Goal: Information Seeking & Learning: Learn about a topic

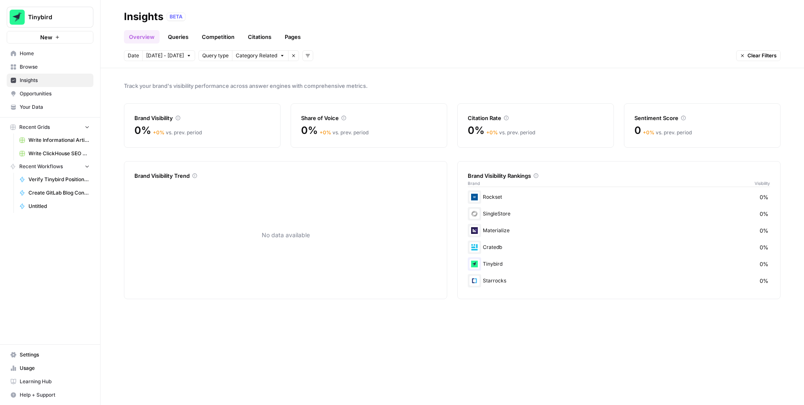
click at [178, 38] on link "Queries" at bounding box center [178, 36] width 31 height 13
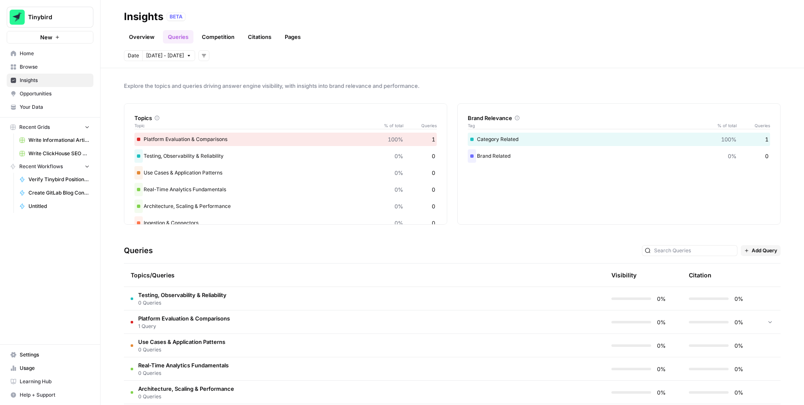
click at [266, 319] on td "Platform Evaluation & Comparisons 1 Query" at bounding box center [324, 322] width 401 height 23
click at [758, 251] on span "Add Query" at bounding box center [765, 251] width 26 height 8
click at [725, 59] on div "Date Sep 27 - Oct 3 Add filters" at bounding box center [452, 55] width 657 height 11
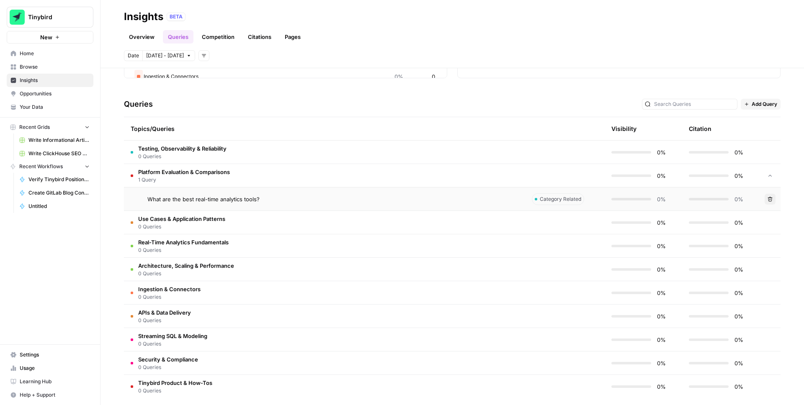
scroll to position [153, 0]
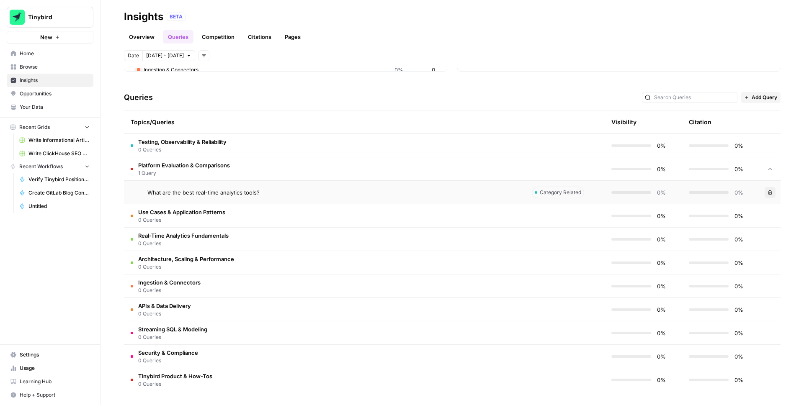
click at [750, 100] on button "Add Query" at bounding box center [761, 97] width 40 height 11
click at [758, 129] on span "Bulk Upload" at bounding box center [772, 128] width 31 height 8
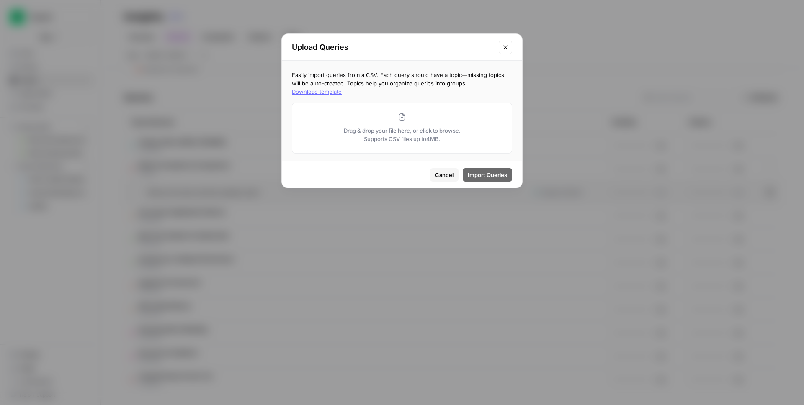
click at [342, 88] on button "Download template" at bounding box center [317, 92] width 50 height 8
click at [441, 177] on span "Cancel" at bounding box center [444, 175] width 18 height 8
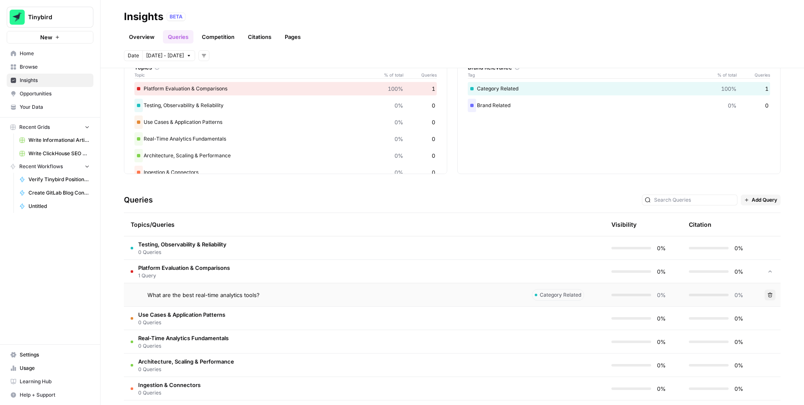
scroll to position [0, 0]
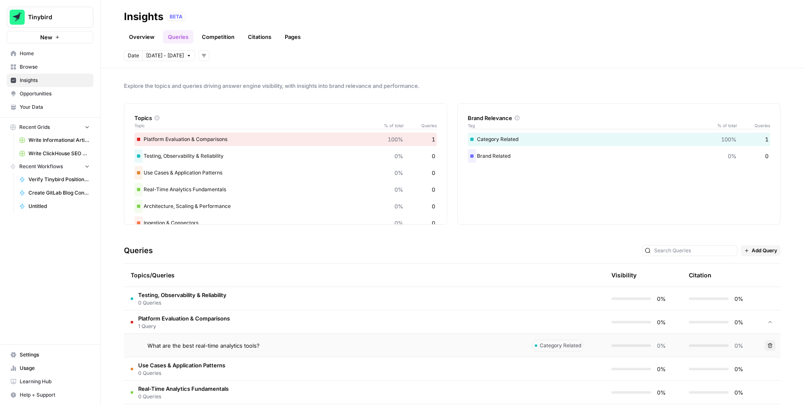
click at [144, 39] on link "Overview" at bounding box center [142, 36] width 36 height 13
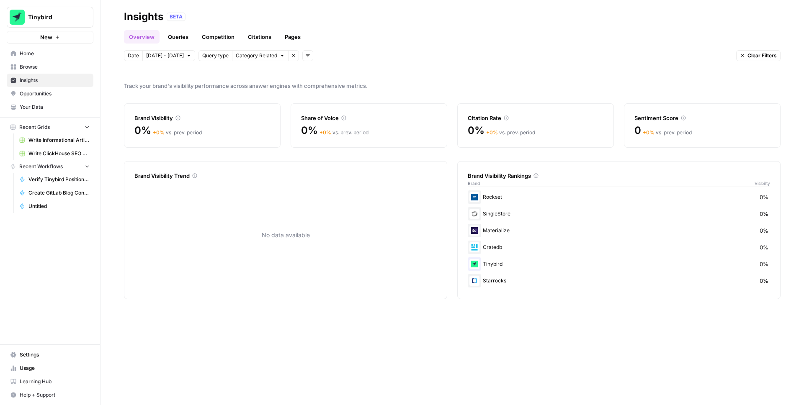
click at [38, 356] on span "Settings" at bounding box center [55, 355] width 70 height 8
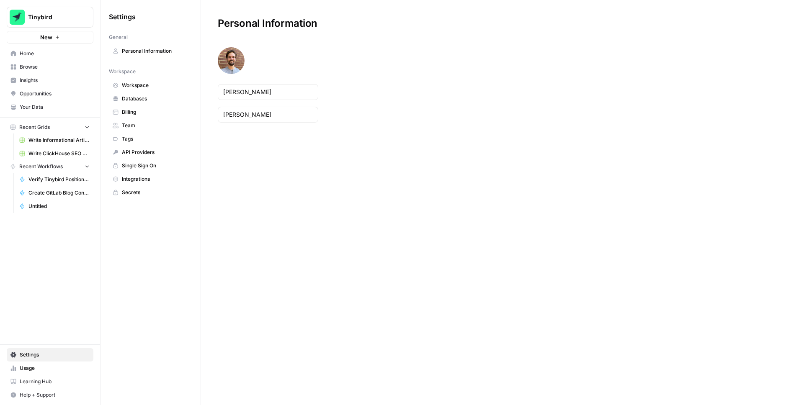
click at [148, 85] on span "Workspace" at bounding box center [155, 86] width 67 height 8
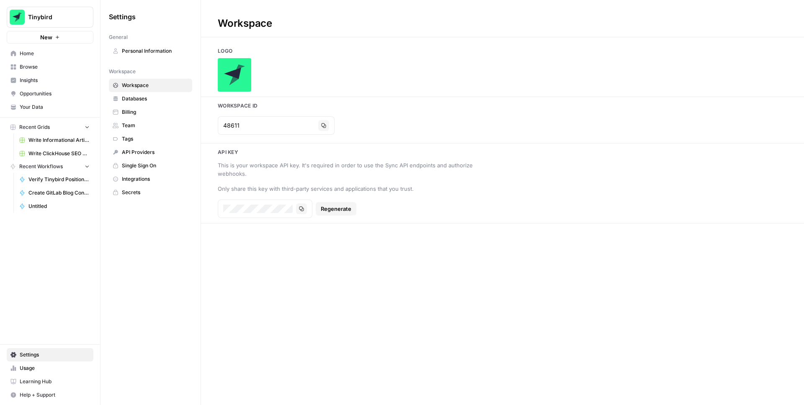
click at [139, 97] on span "Databases" at bounding box center [155, 99] width 67 height 8
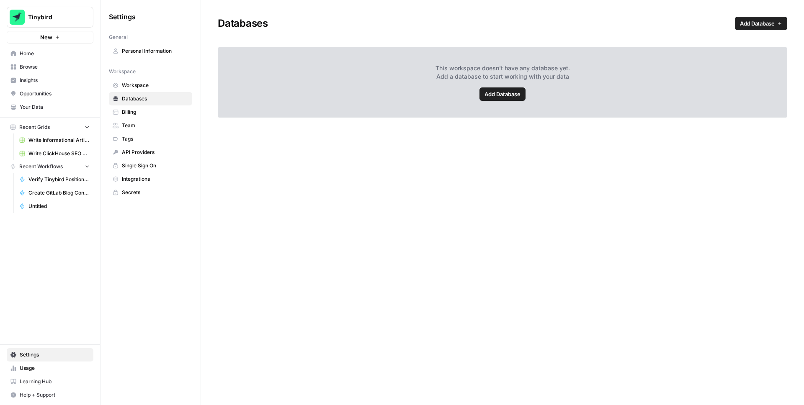
click at [142, 81] on link "Workspace" at bounding box center [150, 85] width 83 height 13
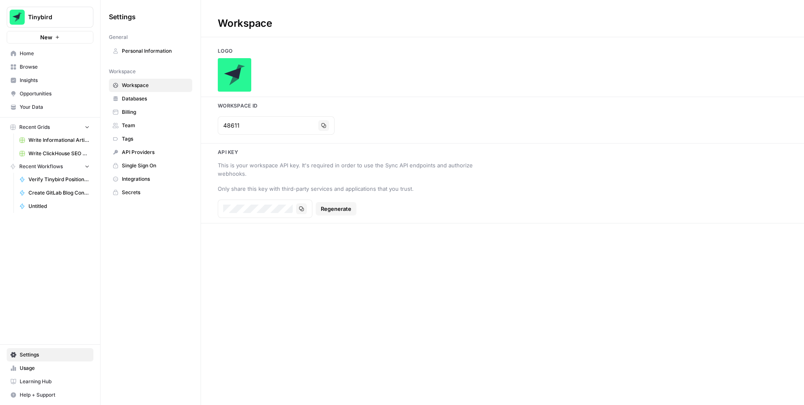
click at [25, 85] on link "Insights" at bounding box center [50, 80] width 87 height 13
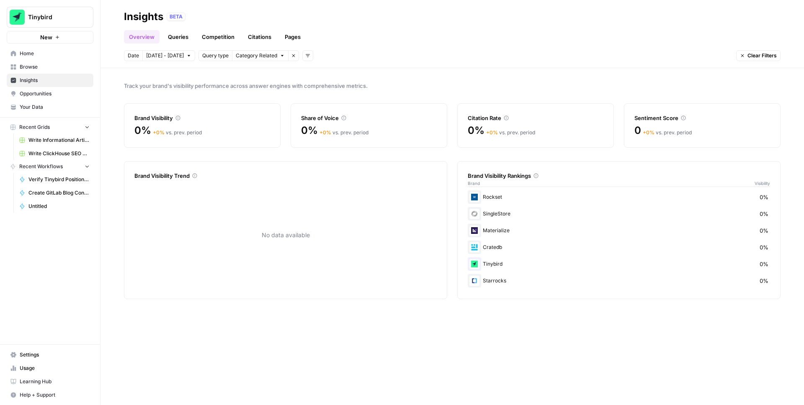
click at [281, 57] on button "Category Related" at bounding box center [260, 55] width 57 height 11
click at [371, 45] on header "Insights BETA Overview Queries Competition Citations Pages Date Sep 27 - Oct 3 …" at bounding box center [451, 34] width 703 height 68
click at [174, 39] on link "Queries" at bounding box center [178, 36] width 31 height 13
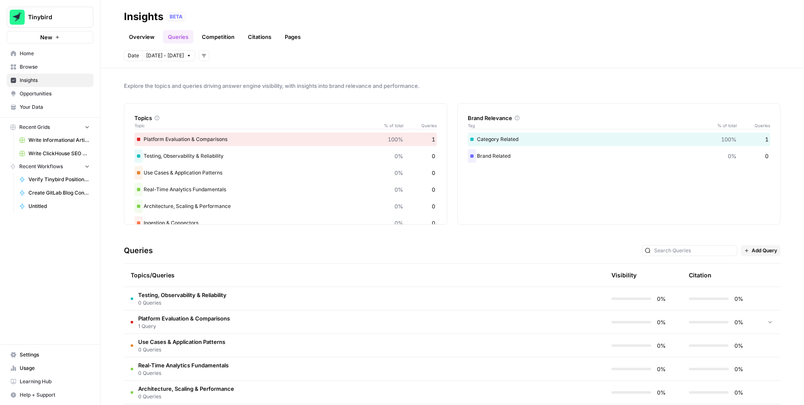
click at [765, 251] on span "Add Query" at bounding box center [765, 251] width 26 height 8
click at [759, 278] on span "Bulk Upload" at bounding box center [772, 281] width 31 height 8
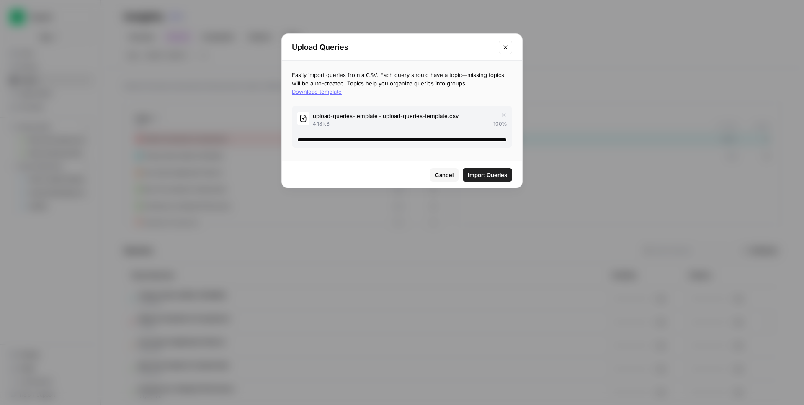
click at [497, 175] on span "Import Queries" at bounding box center [487, 175] width 39 height 8
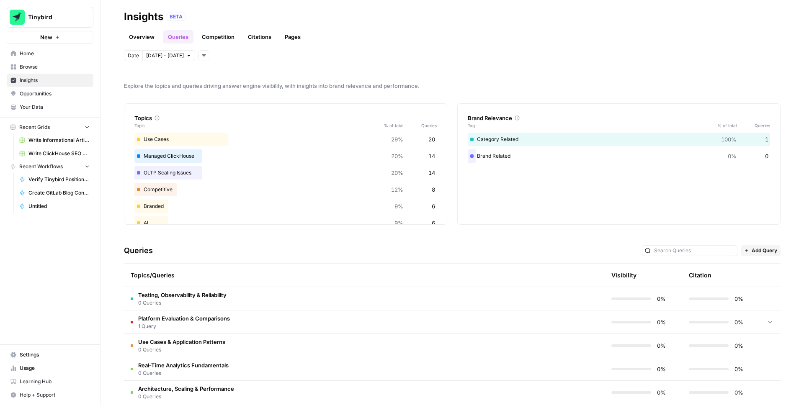
click at [593, 90] on div "Explore the topics and queries driving answer engine visibility, with insights …" at bounding box center [451, 236] width 703 height 337
click at [514, 55] on div "Date Sep 27 - Oct 3 Add filters" at bounding box center [452, 55] width 657 height 11
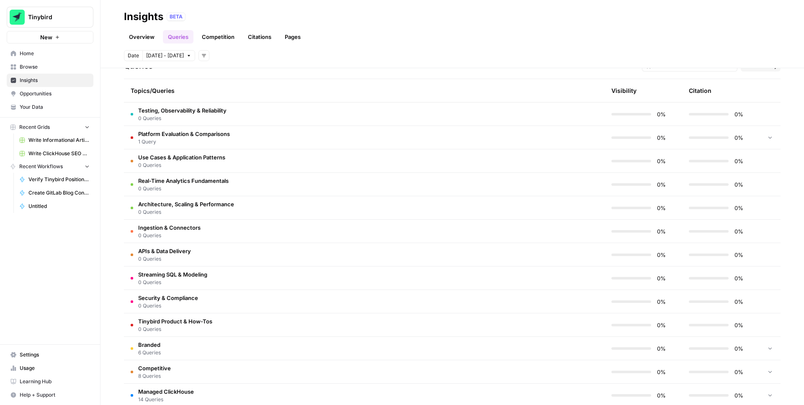
click at [770, 139] on icon at bounding box center [770, 137] width 6 height 6
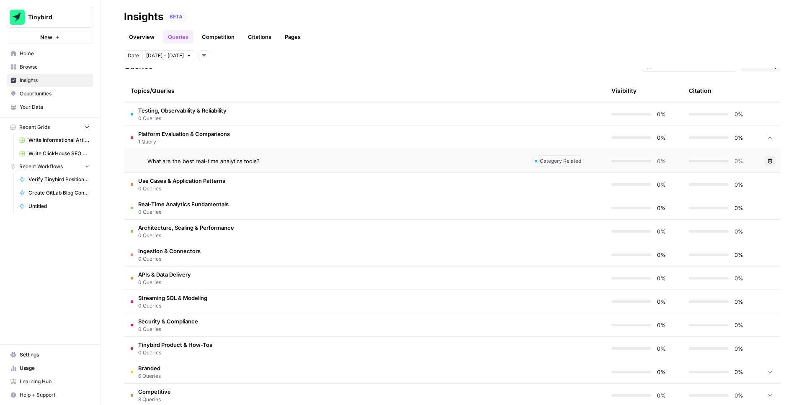
drag, startPoint x: 216, startPoint y: 160, endPoint x: 197, endPoint y: 242, distance: 85.2
click at [197, 242] on tbody "Testing, Observability & Reliability 0 Queries 0% 0% Platform Evaluation & Comp…" at bounding box center [452, 302] width 657 height 399
click at [312, 160] on div "What are the best real-time analytics tools?" at bounding box center [332, 161] width 371 height 8
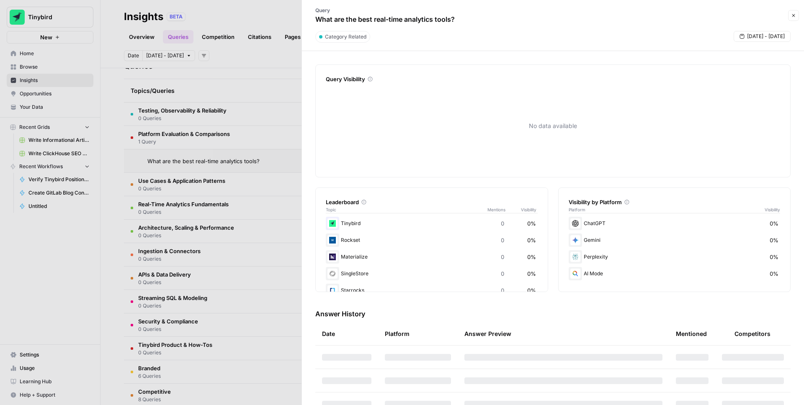
click at [793, 16] on icon "button" at bounding box center [793, 15] width 5 height 5
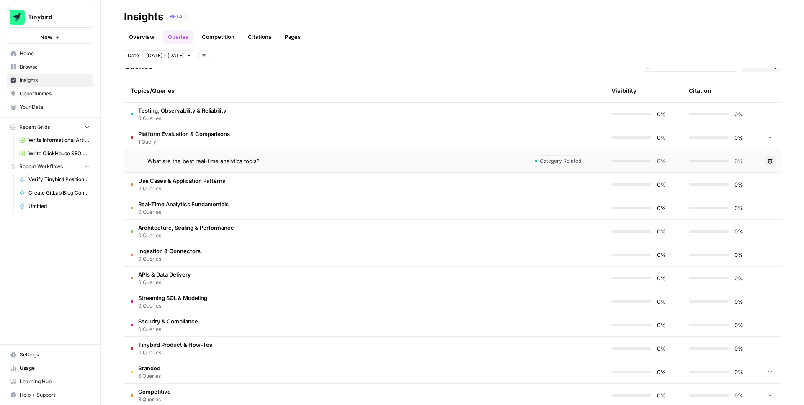
click at [770, 160] on icon "button" at bounding box center [770, 161] width 5 height 5
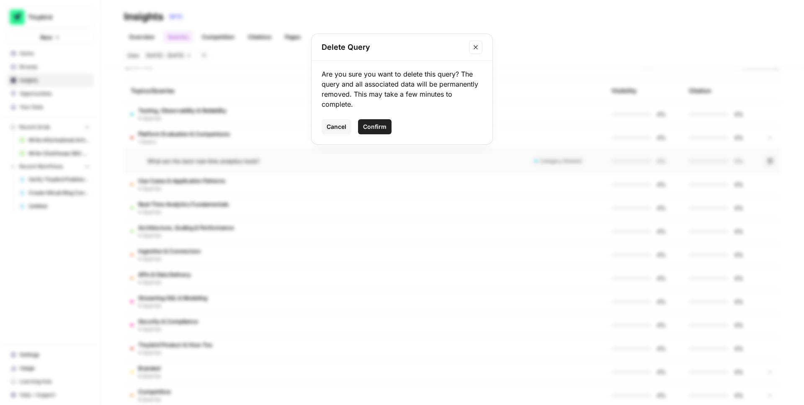
click at [374, 127] on span "Confirm" at bounding box center [374, 127] width 23 height 8
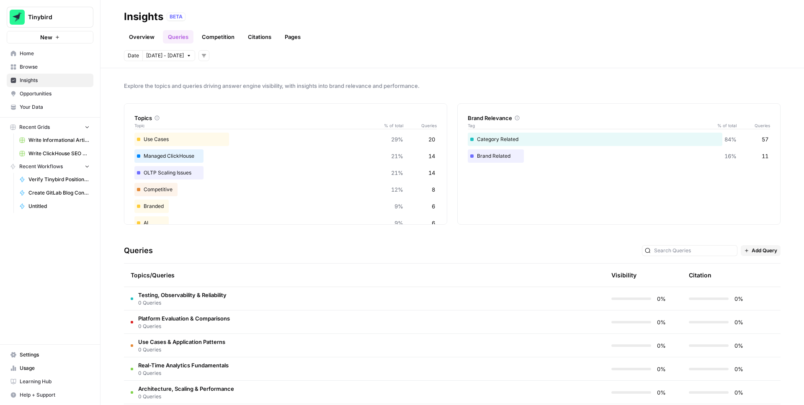
click at [220, 34] on link "Competition" at bounding box center [218, 36] width 43 height 13
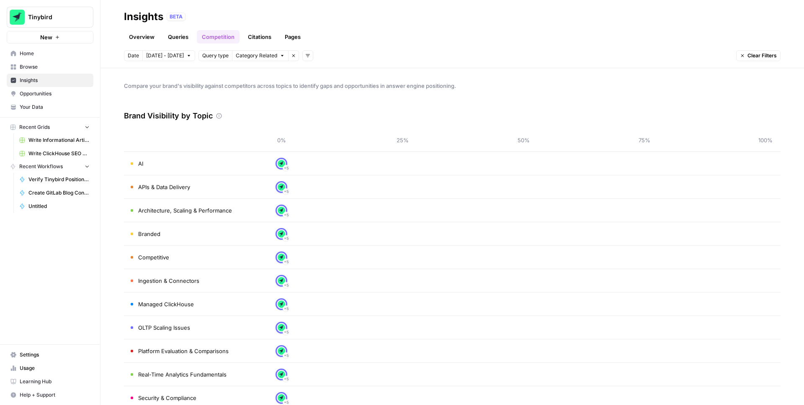
click at [275, 57] on button "Category Related" at bounding box center [260, 55] width 57 height 11
click at [393, 54] on div "Date [DATE] - [DATE] Query type Category Related Remove filter Add filters Clea…" at bounding box center [452, 55] width 657 height 11
click at [759, 58] on span "Clear Filters" at bounding box center [761, 56] width 29 height 8
click at [258, 35] on link "Citations" at bounding box center [259, 36] width 33 height 13
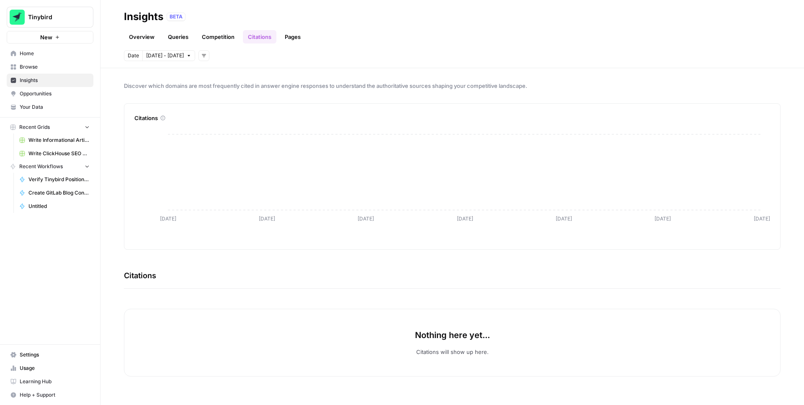
click at [291, 33] on link "Pages" at bounding box center [293, 36] width 26 height 13
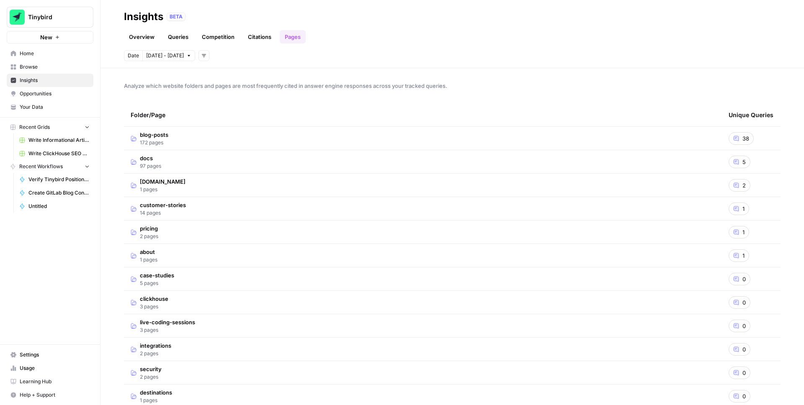
click at [135, 33] on link "Overview" at bounding box center [142, 36] width 36 height 13
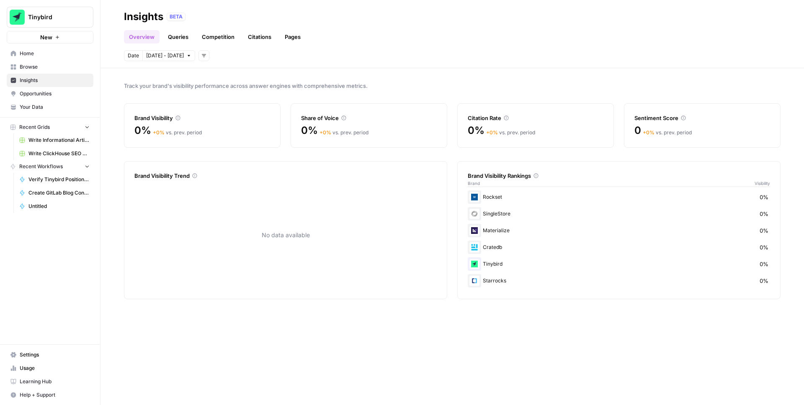
click at [181, 56] on button "[DATE] - [DATE]" at bounding box center [168, 55] width 53 height 11
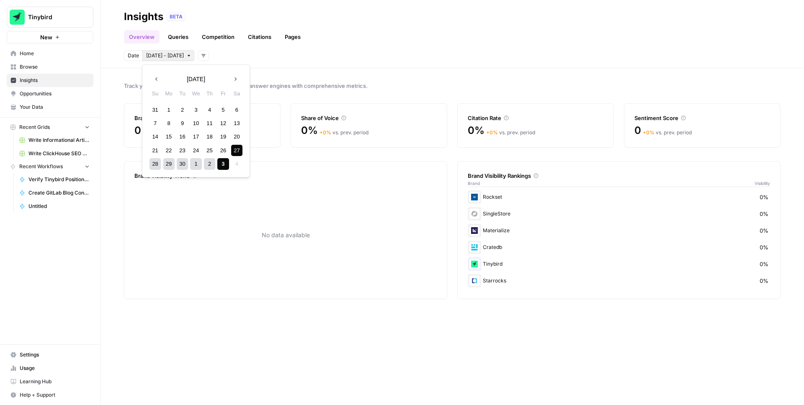
click at [320, 70] on div "Track your brand's visibility performance across answer engines with comprehens…" at bounding box center [451, 236] width 703 height 337
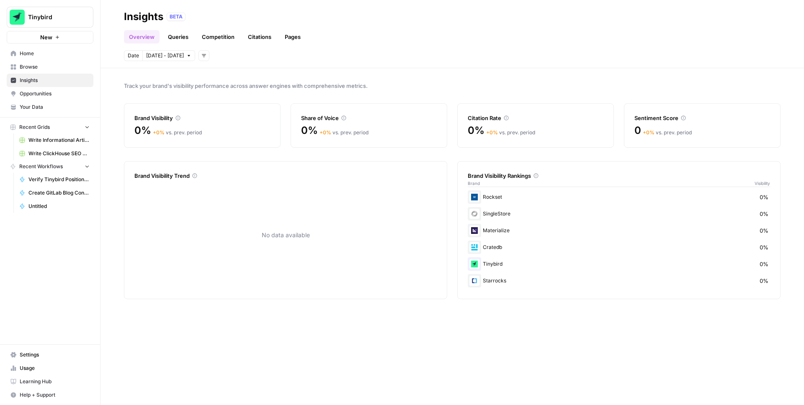
click at [410, 31] on div "Overview Queries Competition Citations Pages" at bounding box center [452, 33] width 657 height 20
